Goal: Task Accomplishment & Management: Manage account settings

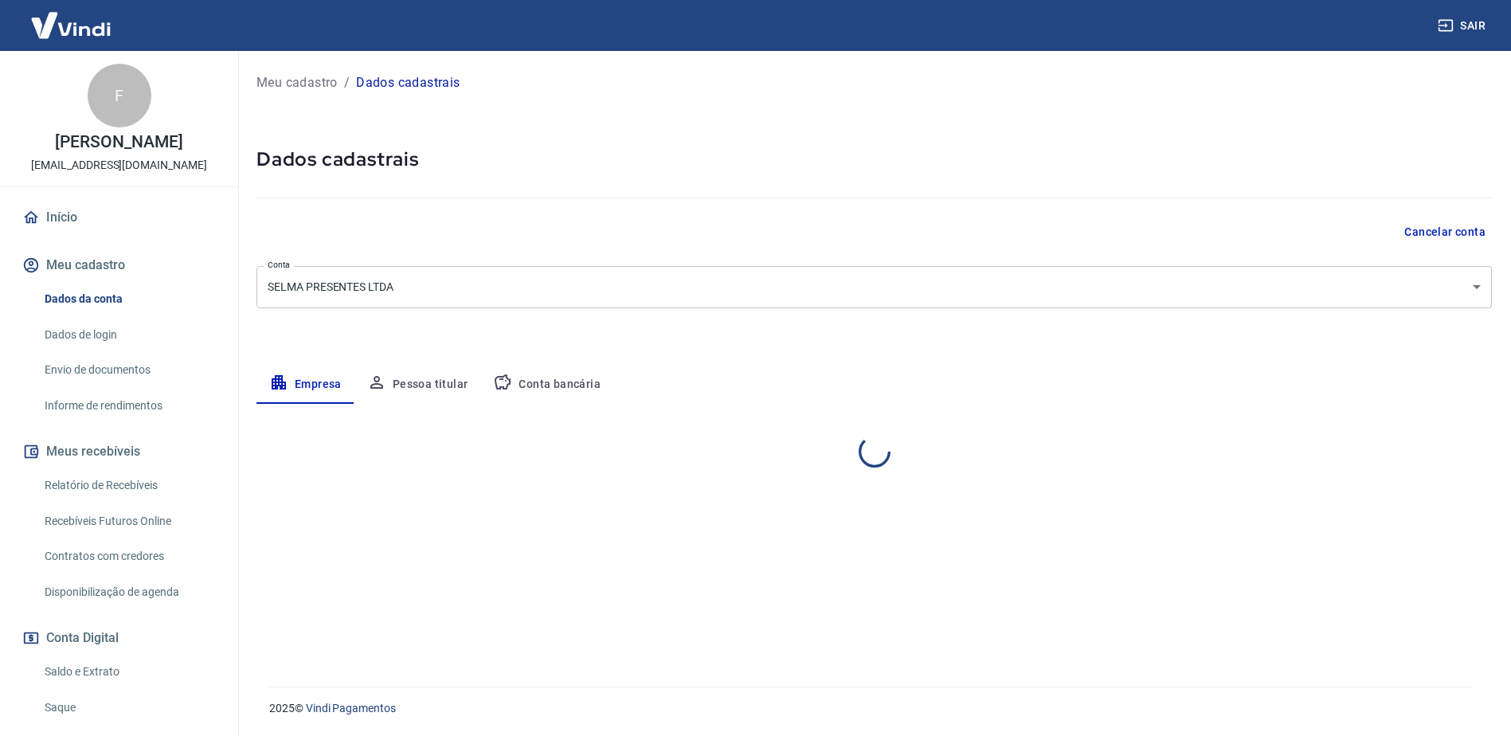
select select "SP"
select select "business"
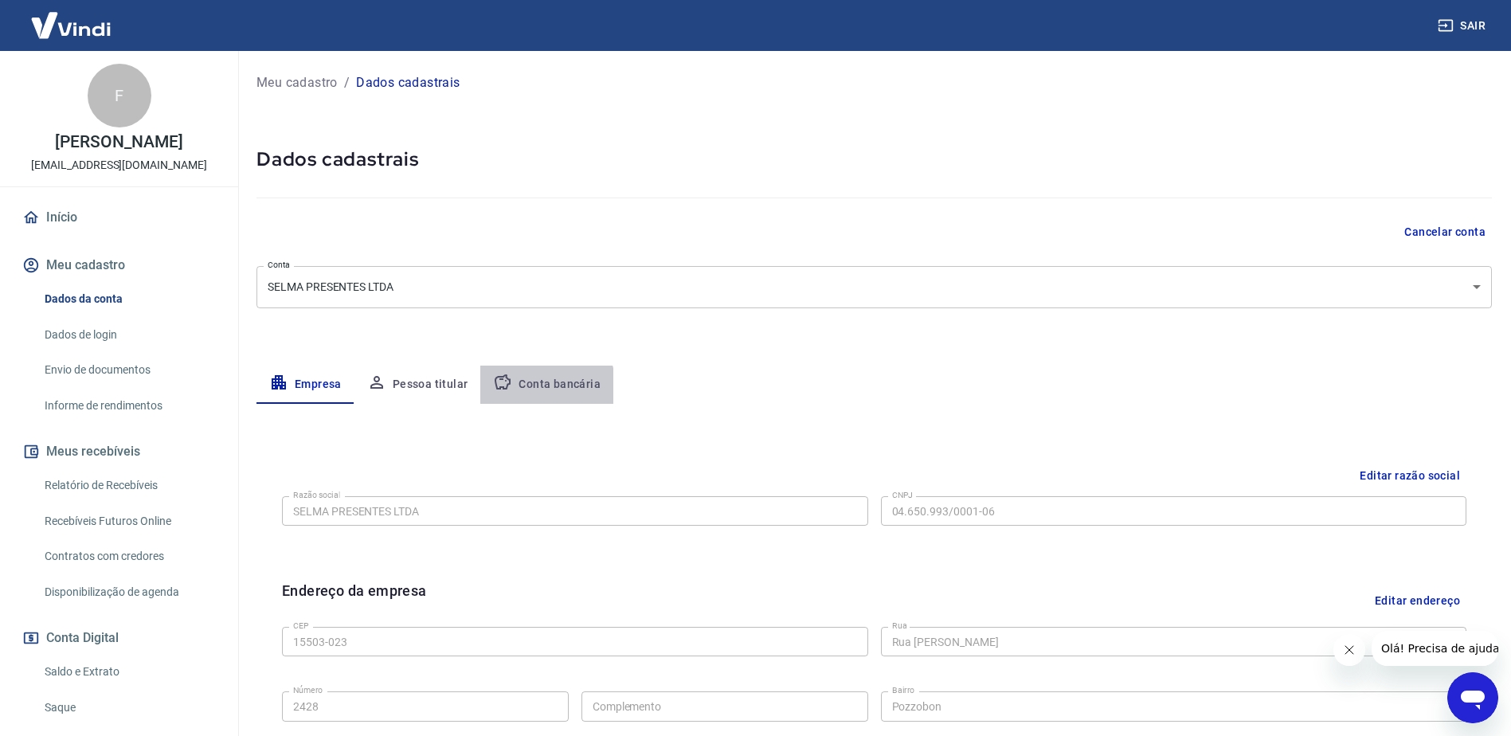
click at [531, 391] on button "Conta bancária" at bounding box center [546, 385] width 133 height 38
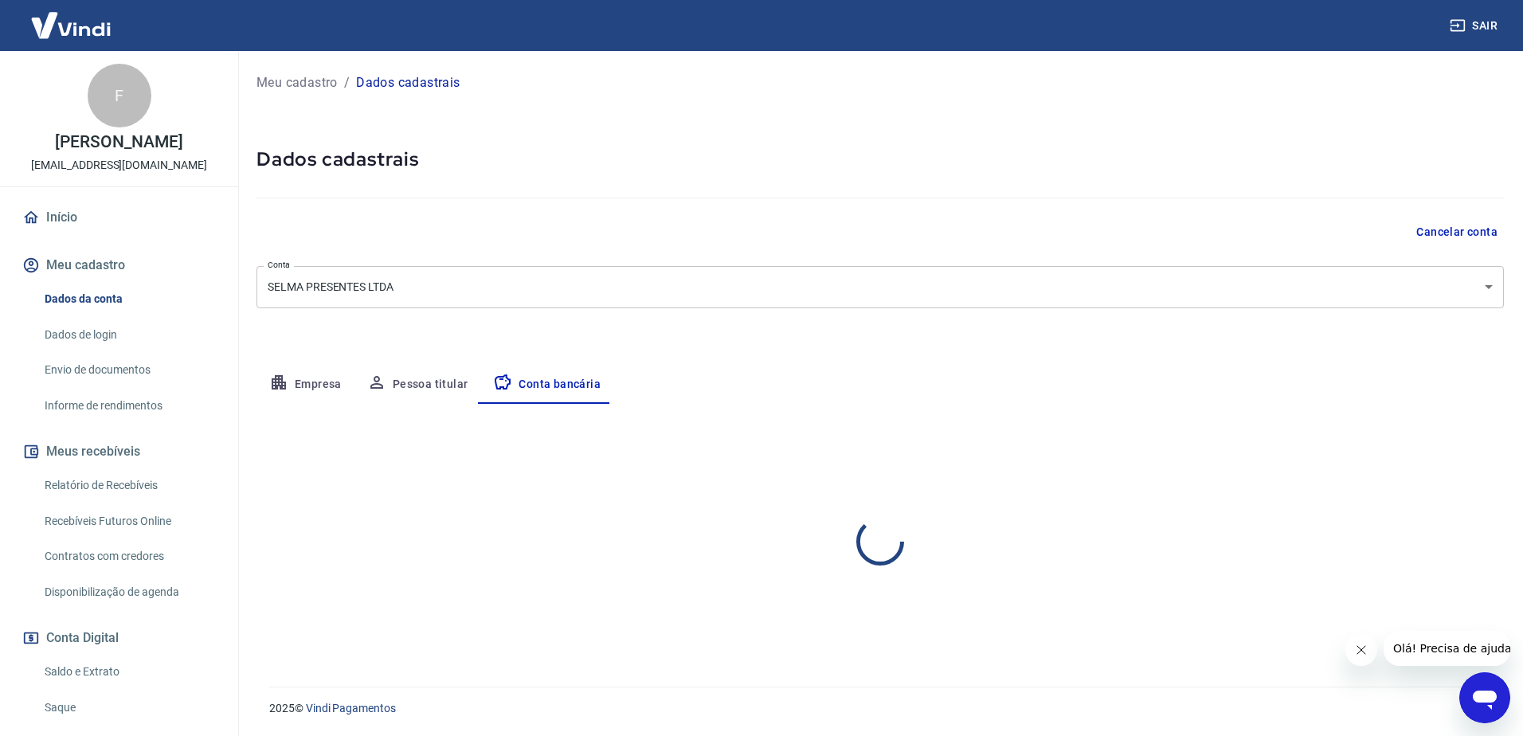
select select "1"
click at [1414, 441] on button "Editar conta bancária" at bounding box center [1437, 451] width 133 height 30
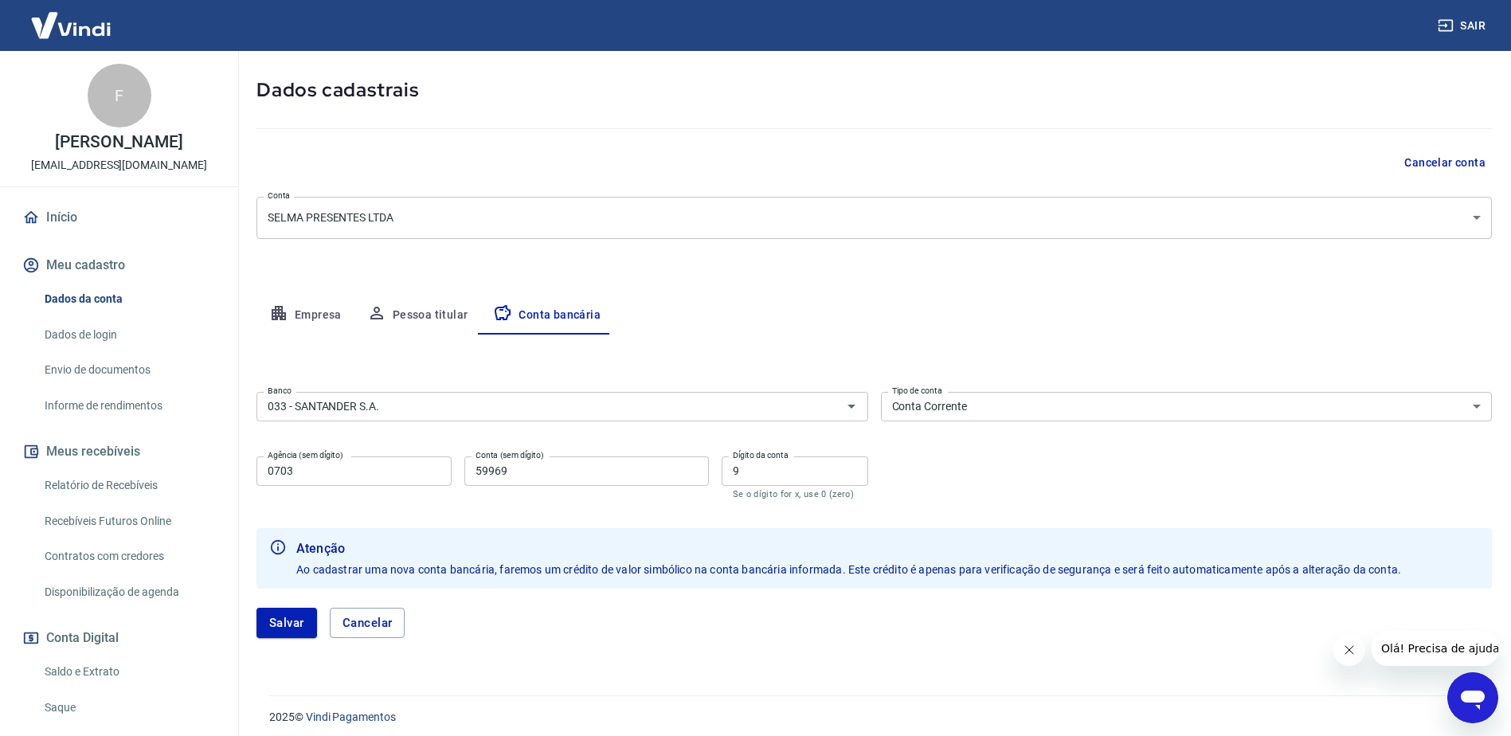
scroll to position [78, 0]
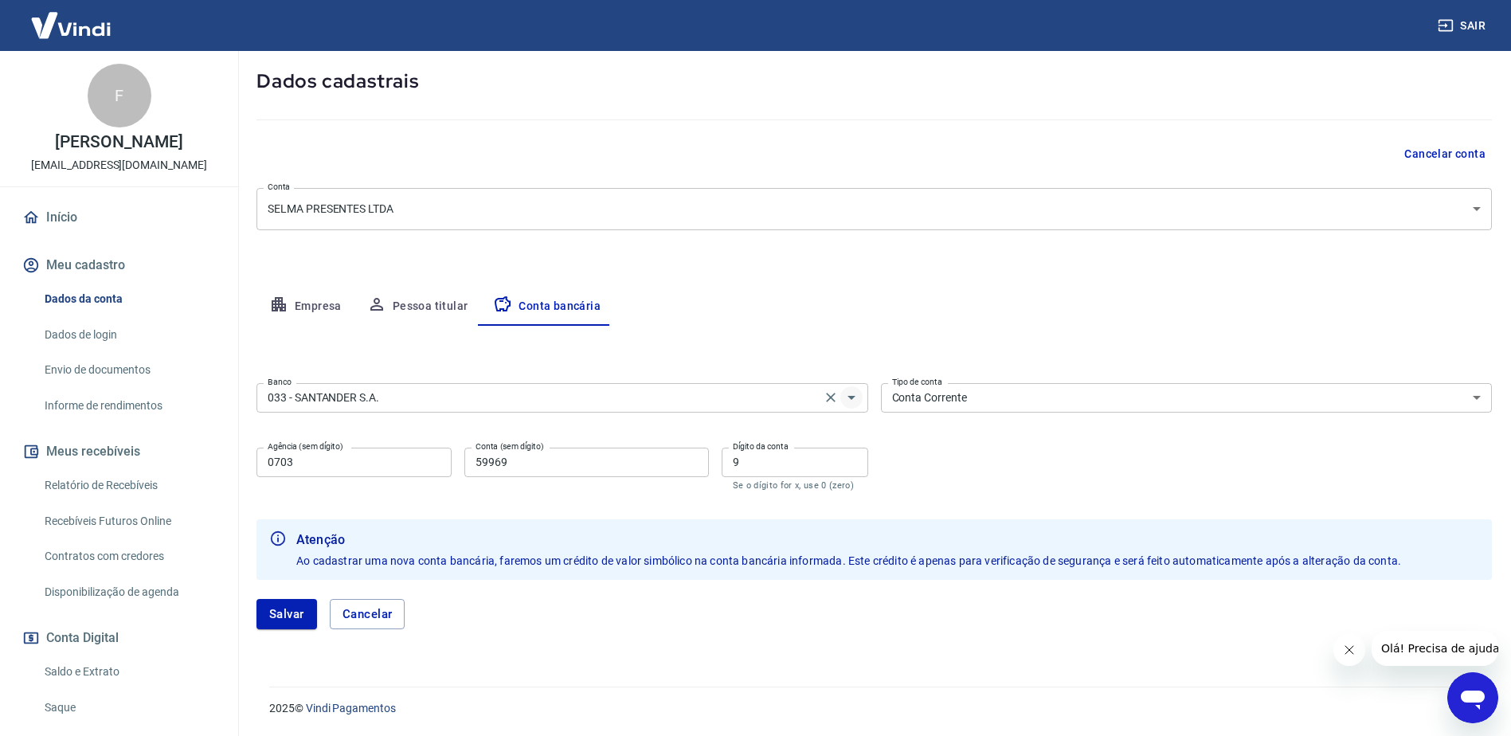
click at [851, 397] on icon "Abrir" at bounding box center [852, 398] width 8 height 4
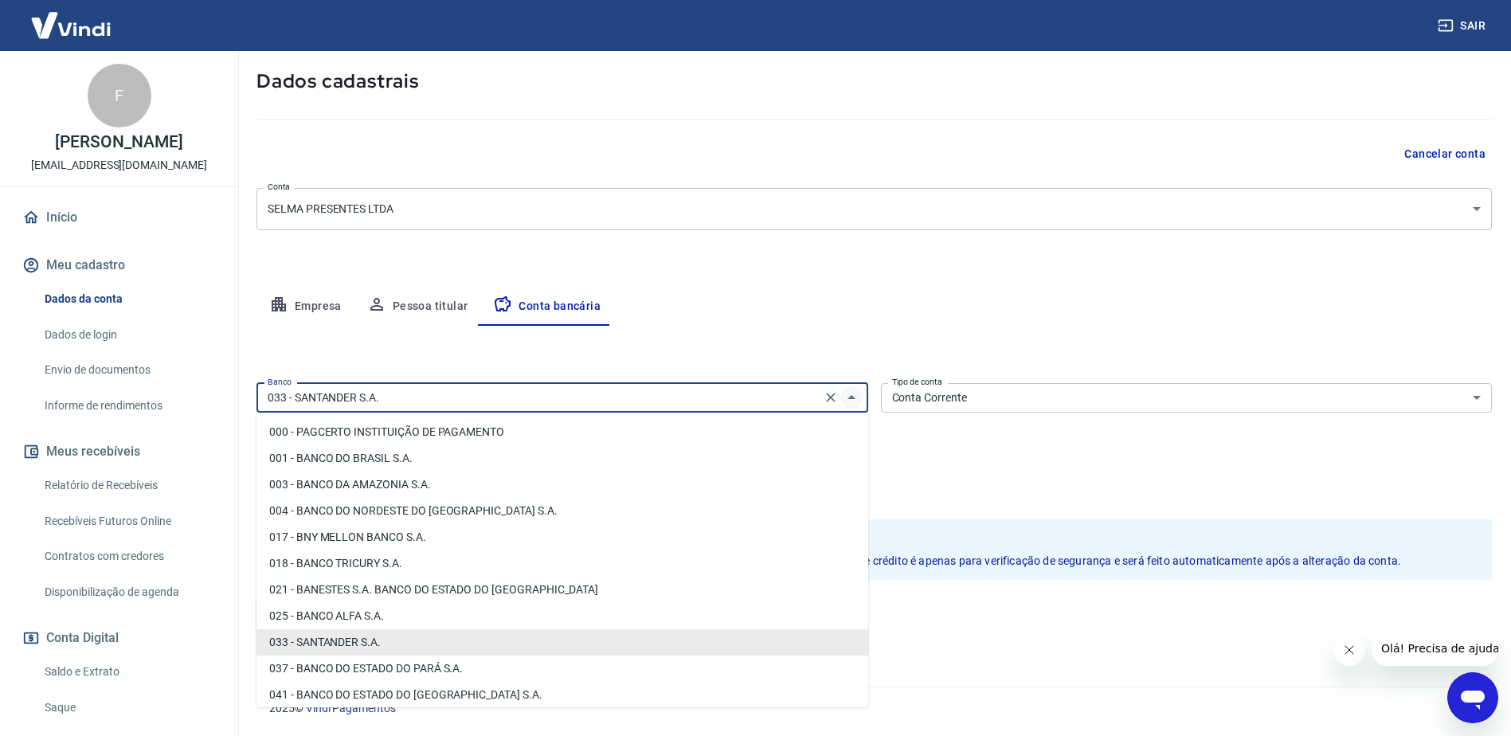
click at [851, 397] on icon "Fechar" at bounding box center [852, 397] width 8 height 4
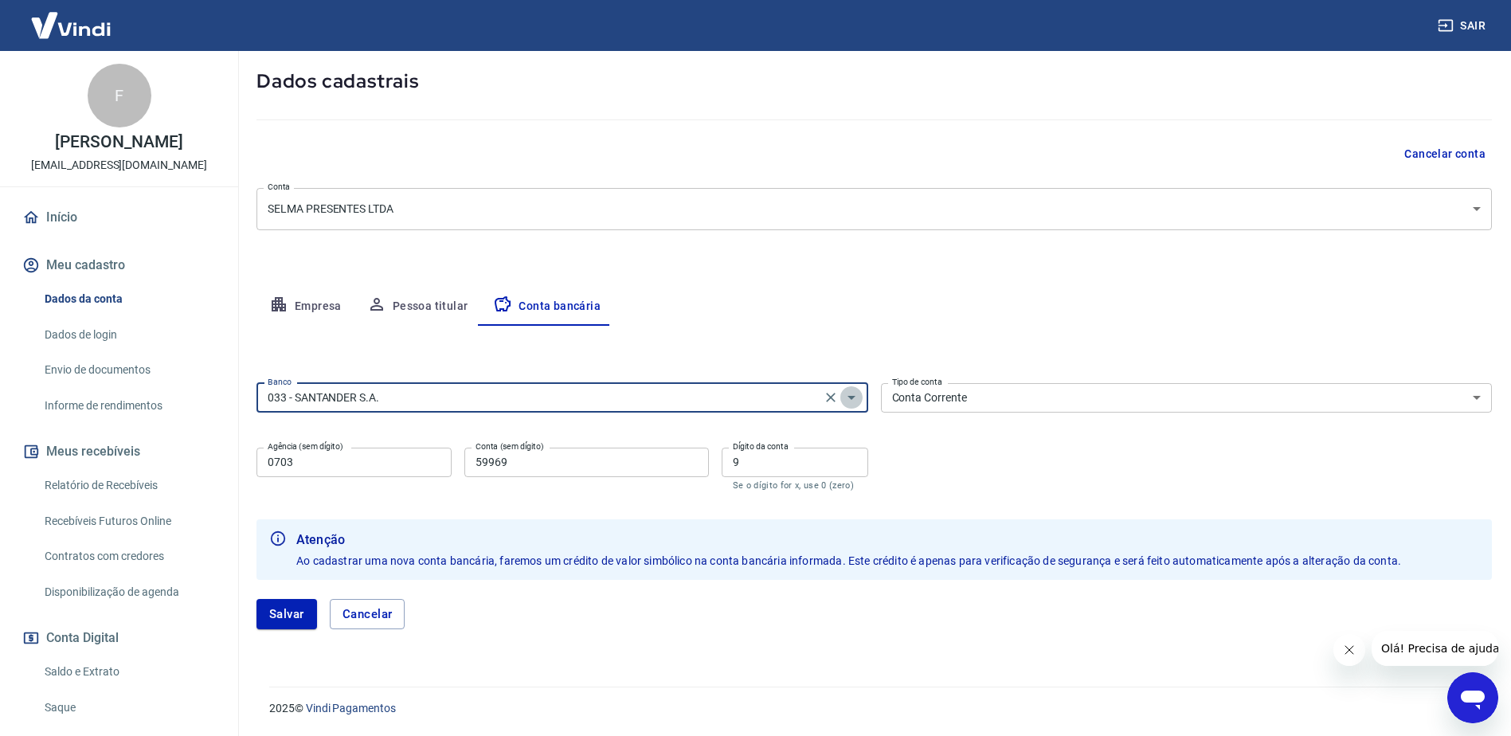
click at [855, 398] on icon "Abrir" at bounding box center [851, 397] width 19 height 19
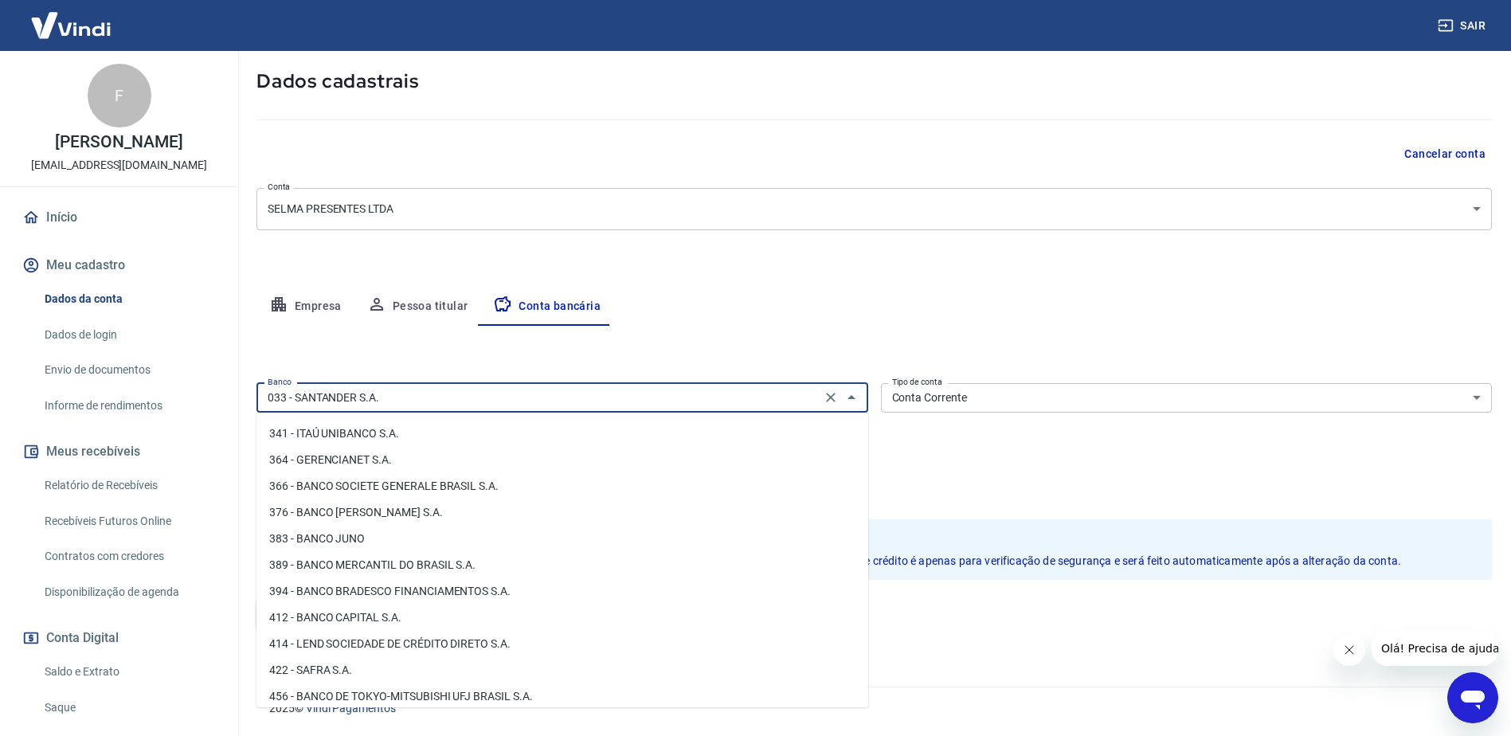
scroll to position [1593, 0]
click at [1141, 628] on div "[PERSON_NAME]" at bounding box center [873, 614] width 1235 height 30
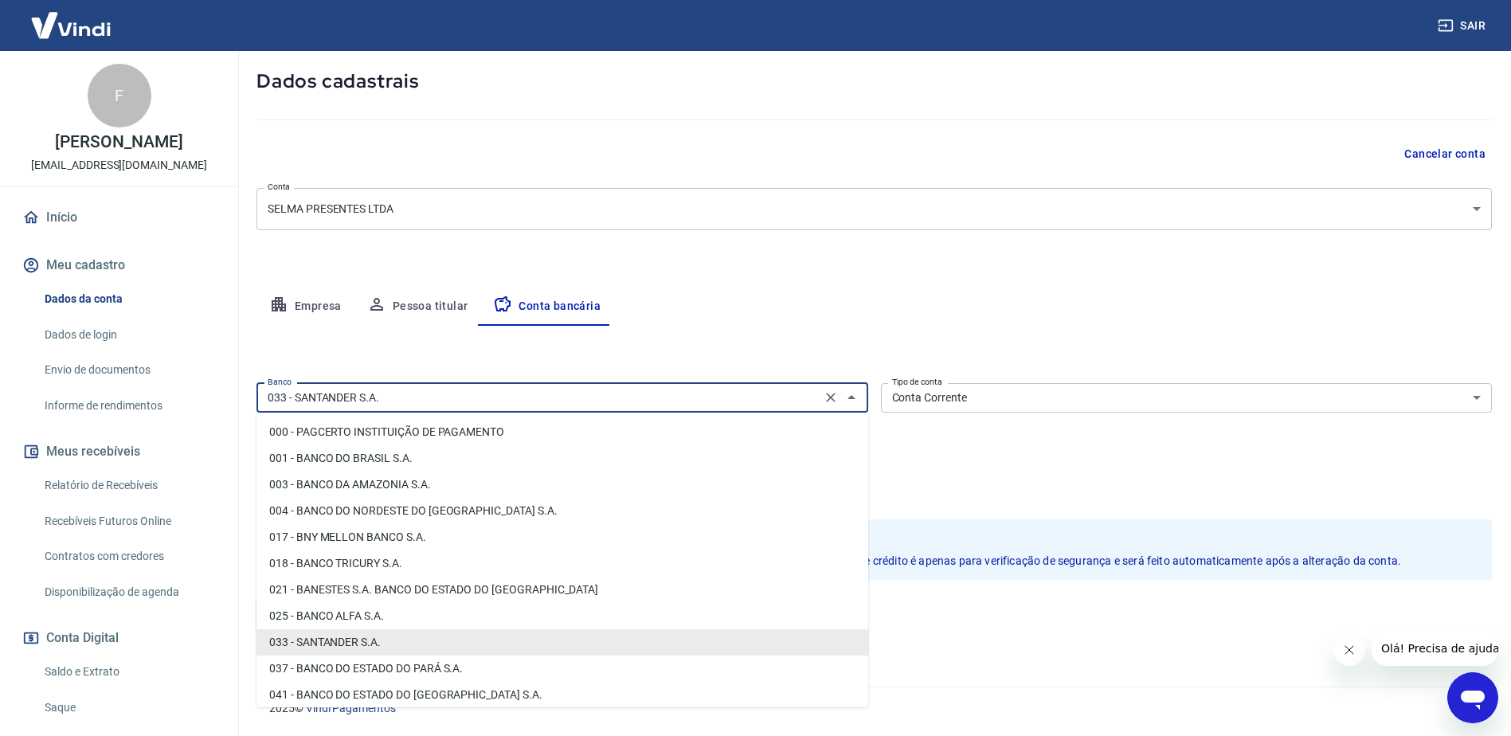
click at [728, 403] on input "033 - SANTANDER S.A." at bounding box center [538, 398] width 555 height 20
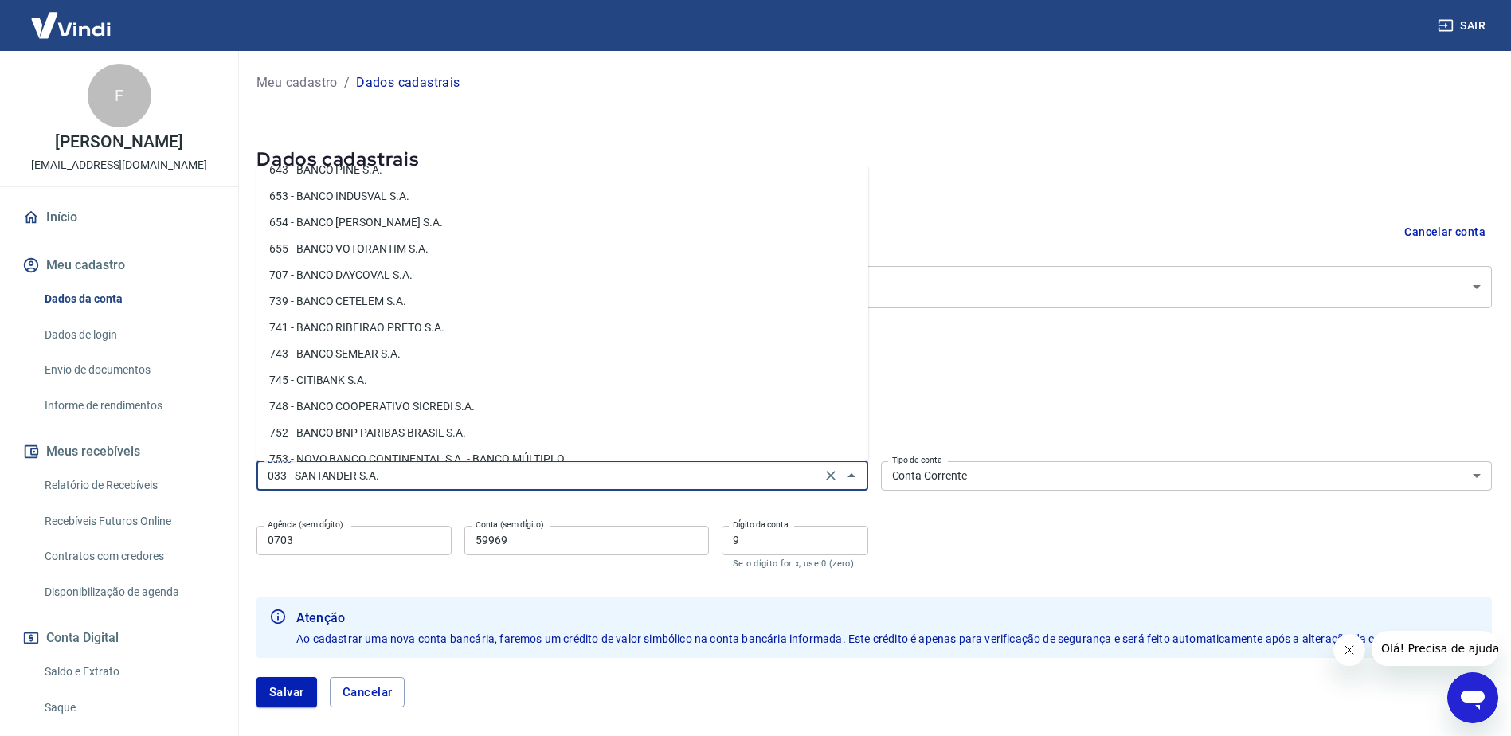
scroll to position [2390, 0]
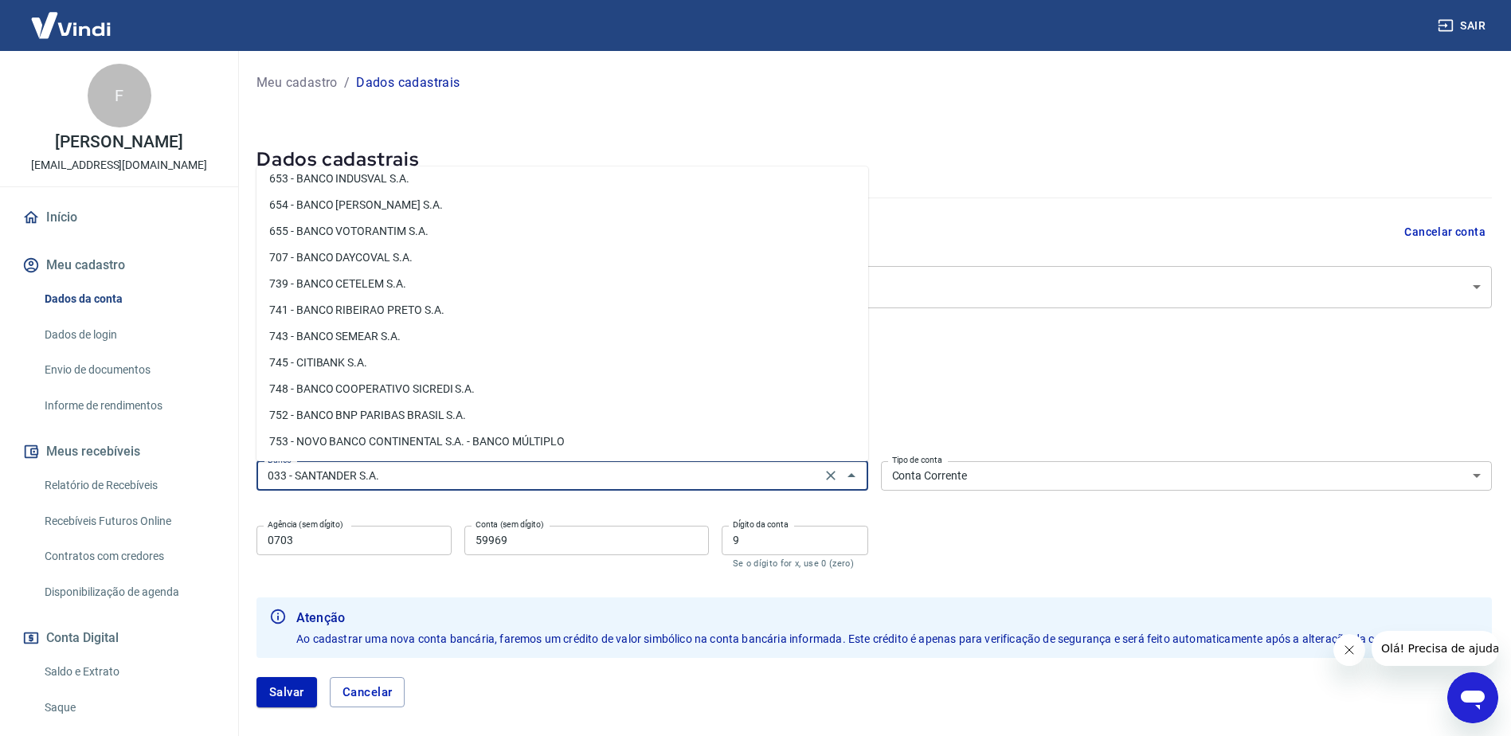
click at [464, 394] on li "748 - BANCO COOPERATIVO SICREDI S.A." at bounding box center [562, 389] width 612 height 26
type input "748 - BANCO COOPERATIVO SICREDI S.A."
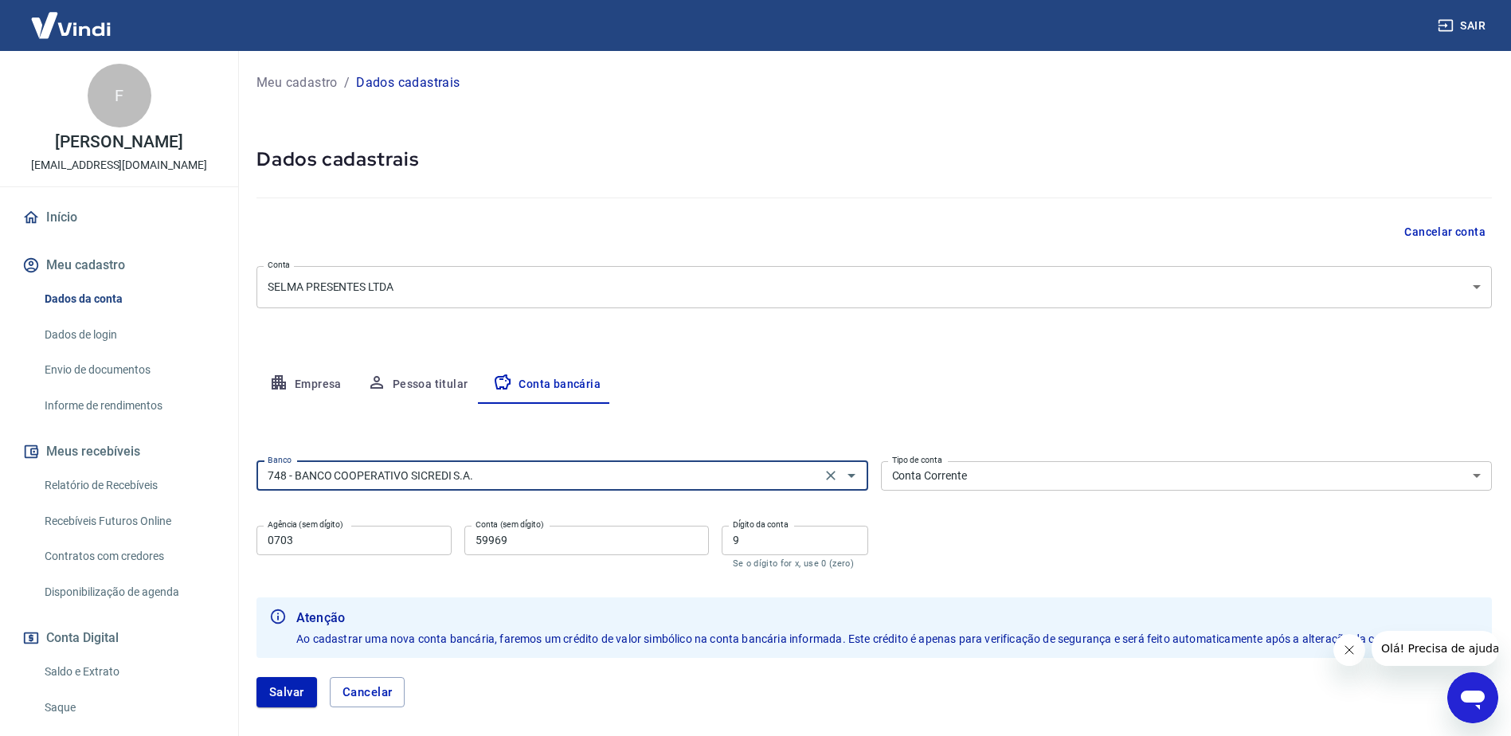
click at [1016, 475] on select "Conta Corrente Conta Poupança" at bounding box center [1187, 475] width 612 height 29
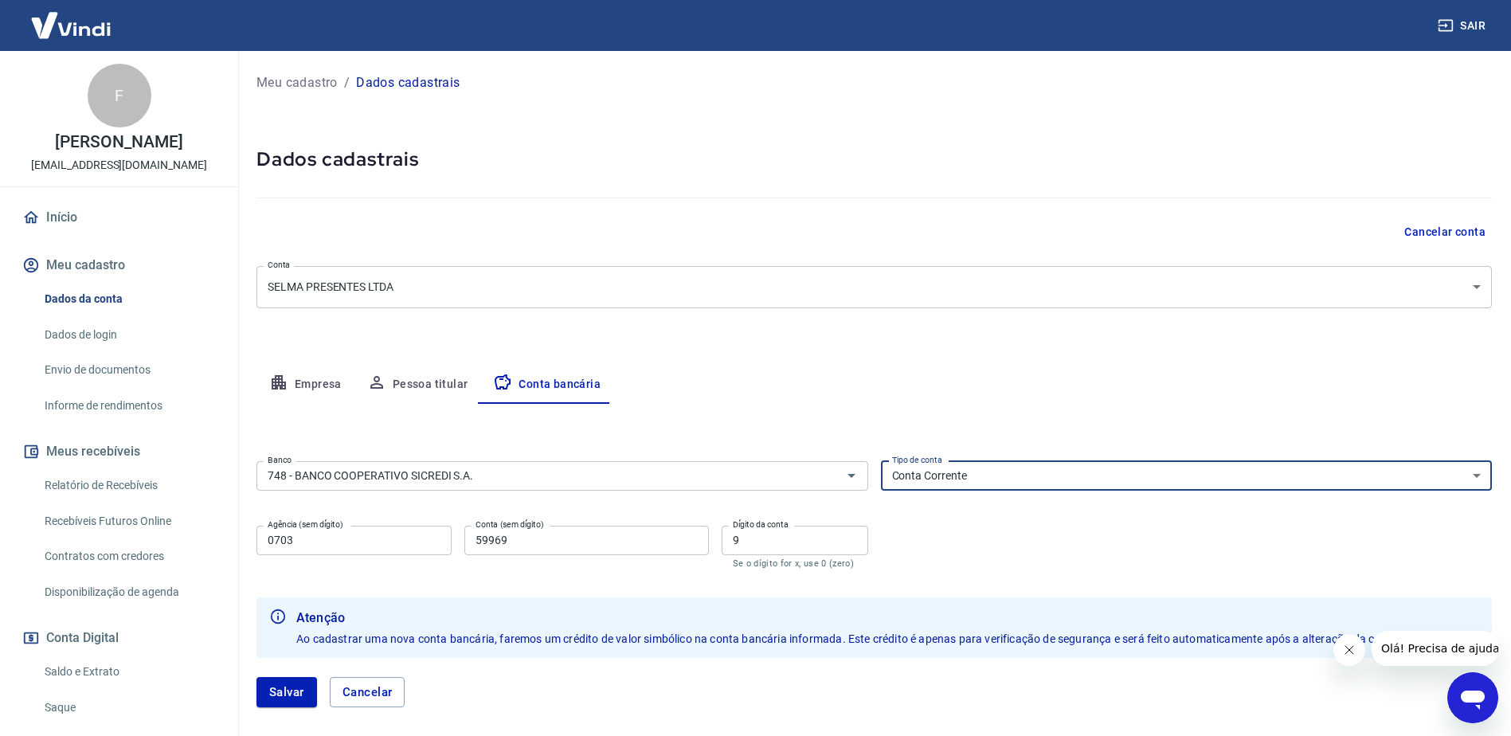
click at [881, 461] on select "Conta Corrente Conta Poupança" at bounding box center [1187, 475] width 612 height 29
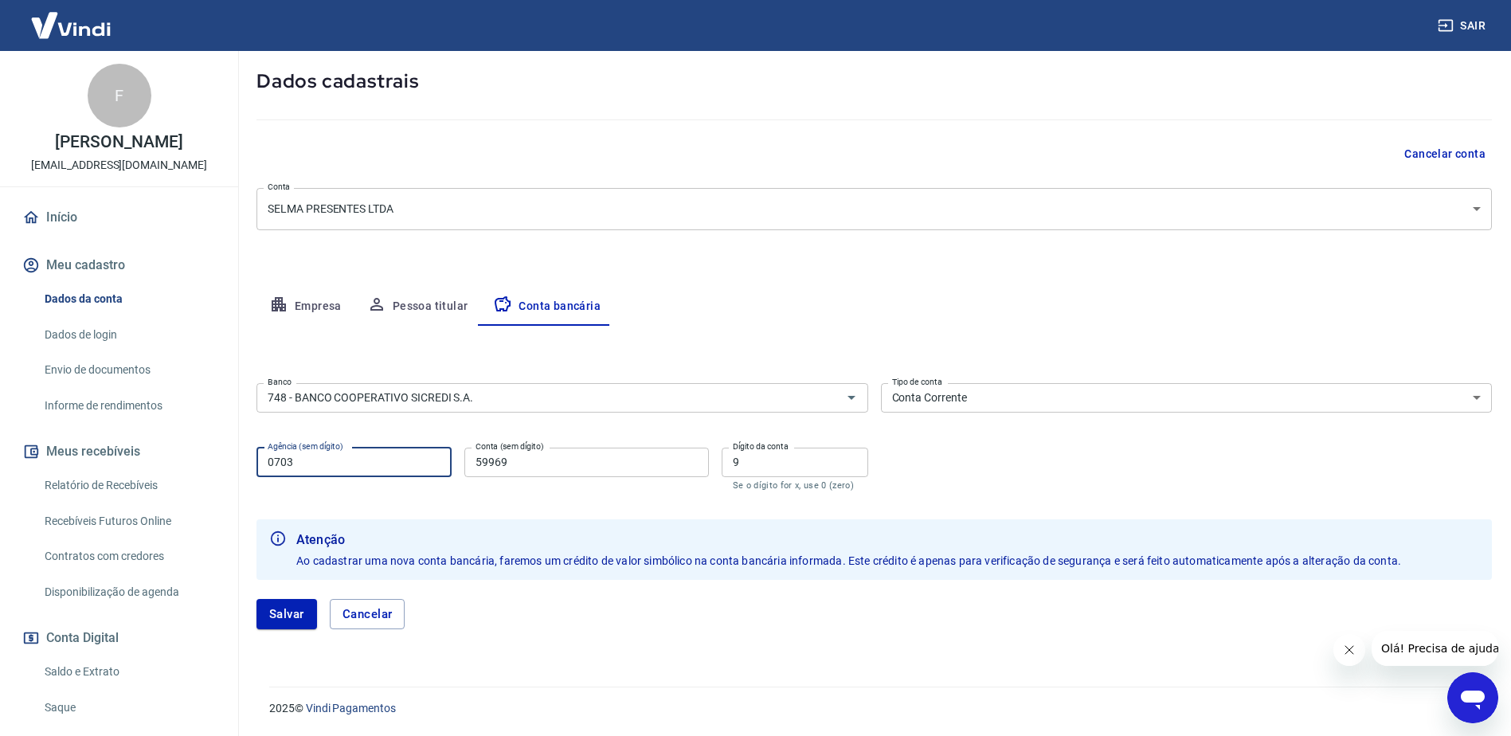
click at [360, 468] on input "0703" at bounding box center [353, 462] width 195 height 29
click at [558, 467] on input "59969" at bounding box center [586, 462] width 244 height 29
click at [330, 456] on input "0703" at bounding box center [353, 462] width 195 height 29
click at [295, 610] on button "Salvar" at bounding box center [286, 614] width 61 height 30
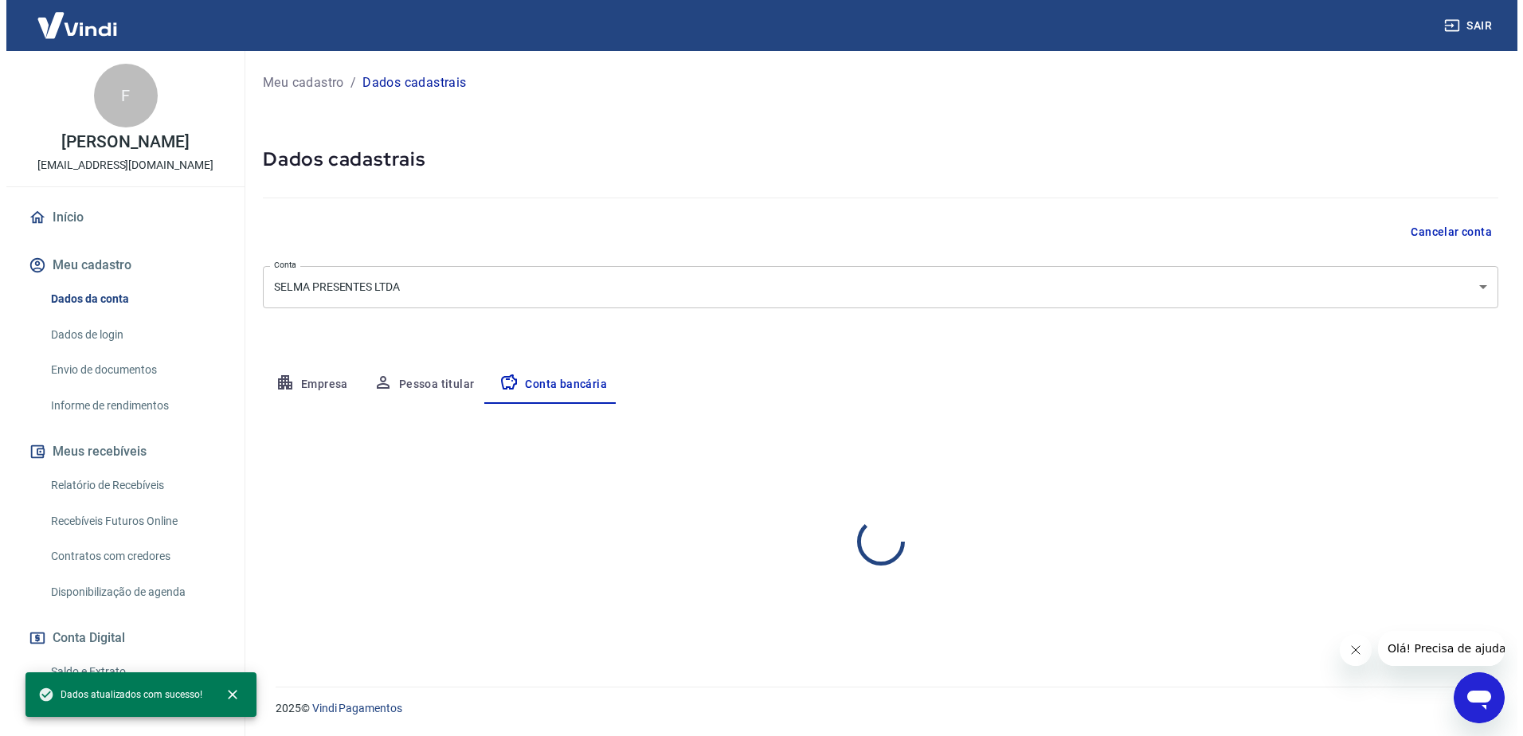
scroll to position [0, 0]
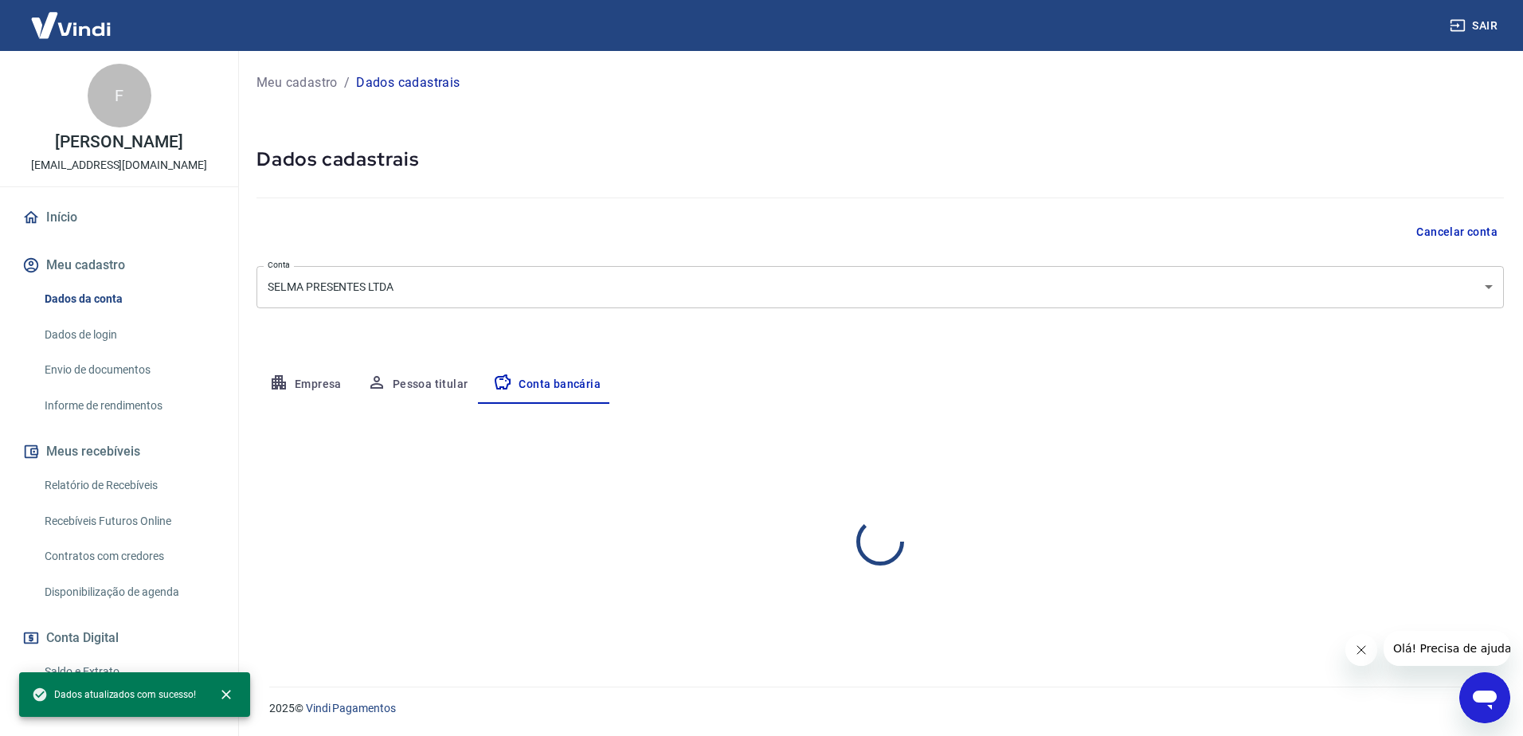
select select "1"
